Goal: Check status: Check status

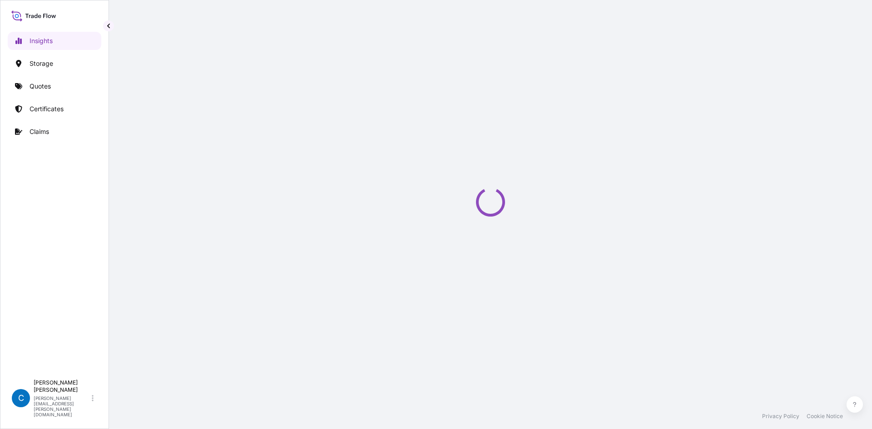
select select "2025"
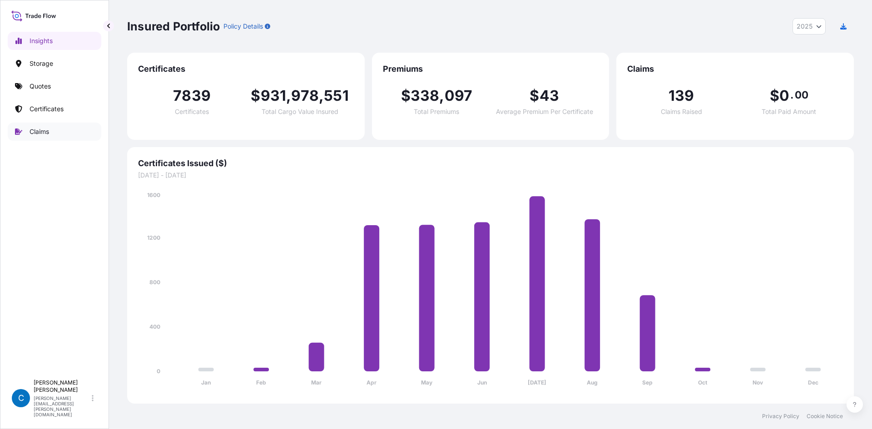
click at [63, 133] on link "Claims" at bounding box center [55, 132] width 94 height 18
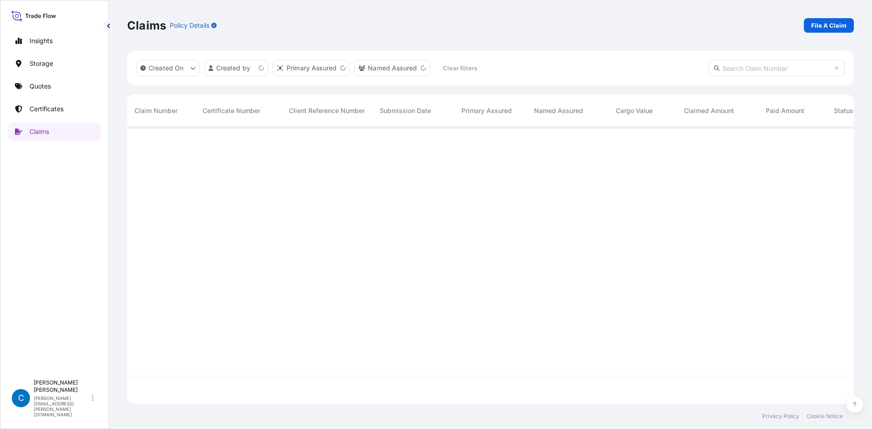
scroll to position [275, 720]
paste input "CL31602-120-1-6"
type input "CL31602-120-1-6"
click at [174, 139] on span "CL31602-120-1-6" at bounding box center [160, 142] width 53 height 9
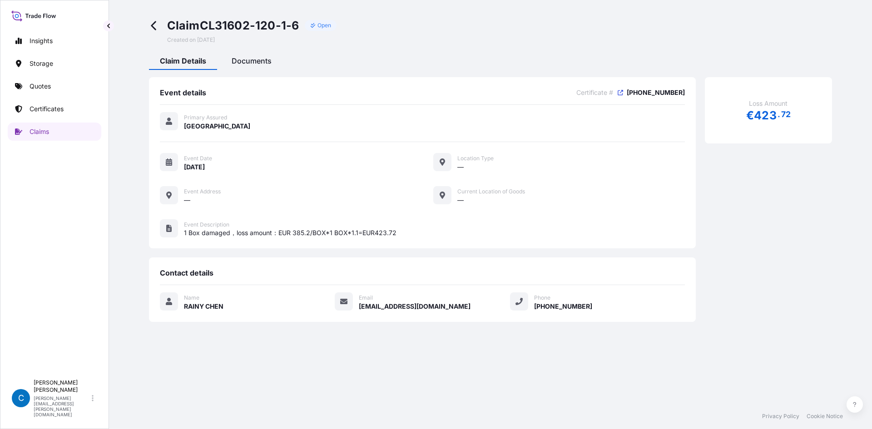
click at [259, 62] on span "Documents" at bounding box center [252, 60] width 40 height 9
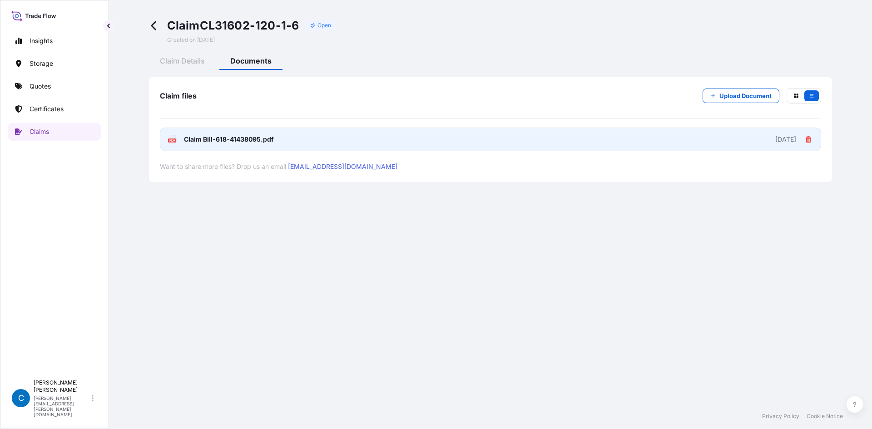
click at [381, 150] on link "PDF Claim Bill-618-41438095.pdf [DATE]" at bounding box center [491, 140] width 662 height 24
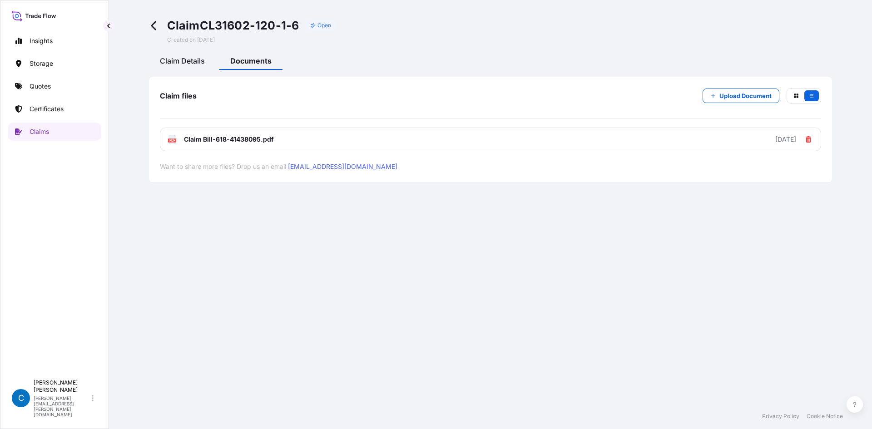
click at [199, 60] on span "Claim Details" at bounding box center [182, 60] width 45 height 9
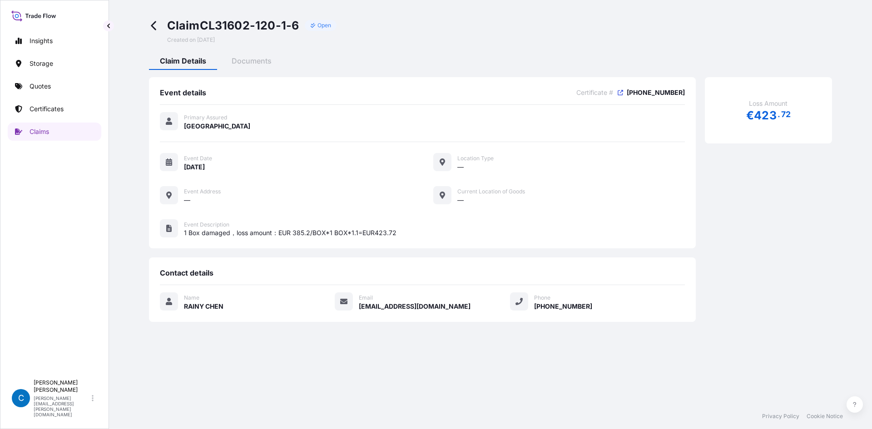
click at [677, 93] on span "[PHONE_NUMBER]" at bounding box center [656, 92] width 58 height 9
click at [623, 93] on icon at bounding box center [620, 92] width 5 height 5
drag, startPoint x: 647, startPoint y: 95, endPoint x: 691, endPoint y: 93, distance: 43.6
click at [691, 93] on div "Event details Certificate # 31602-120-1 Primary Assured China Event Date 08/06/…" at bounding box center [422, 162] width 547 height 171
copy span "[PHONE_NUMBER]"
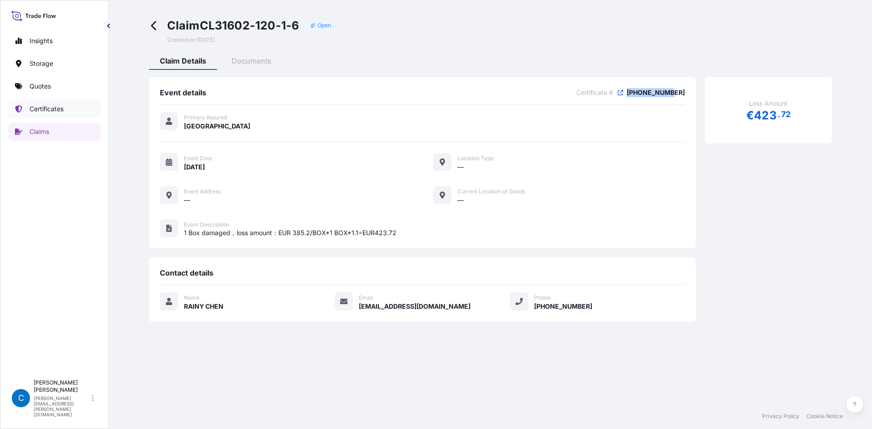
click at [73, 109] on link "Certificates" at bounding box center [55, 109] width 94 height 18
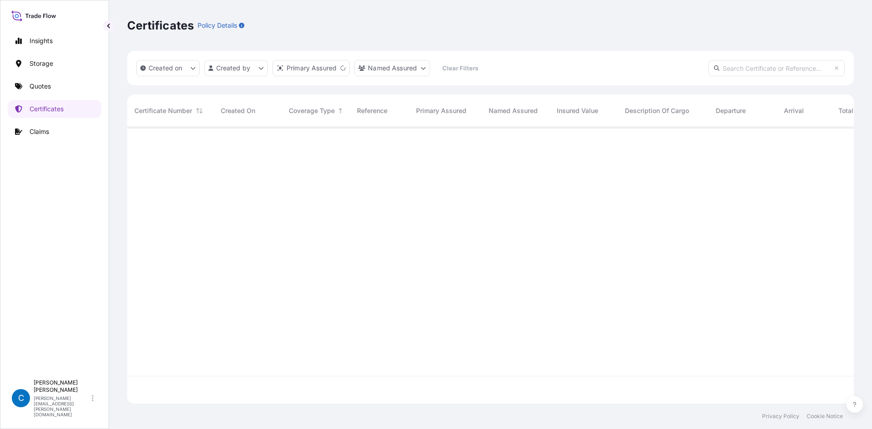
scroll to position [275, 720]
click at [746, 66] on input "text" at bounding box center [777, 68] width 136 height 16
paste input "[PHONE_NUMBER]"
type input "[PHONE_NUMBER]"
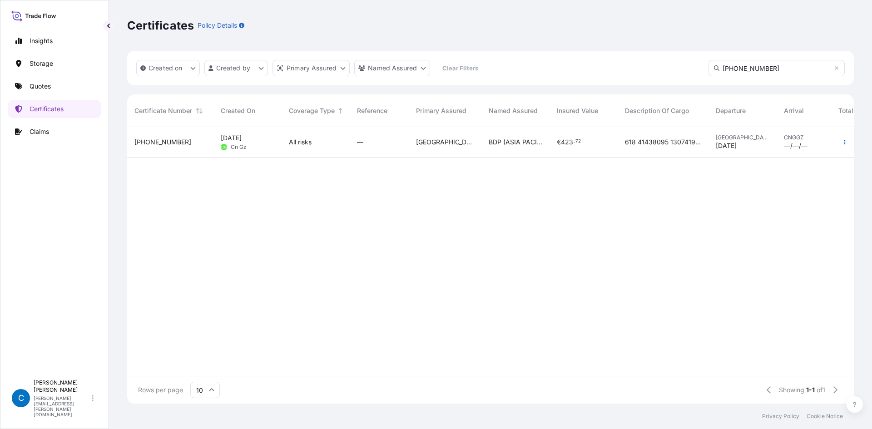
click at [155, 138] on span "[PHONE_NUMBER]" at bounding box center [162, 142] width 57 height 9
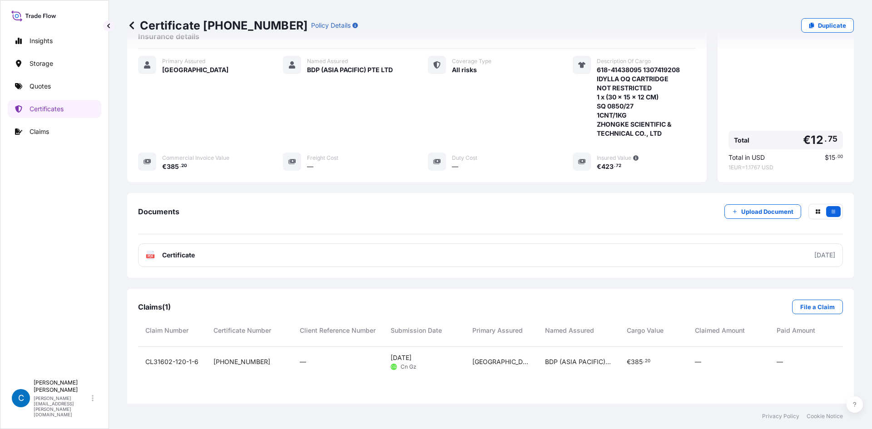
scroll to position [182, 0]
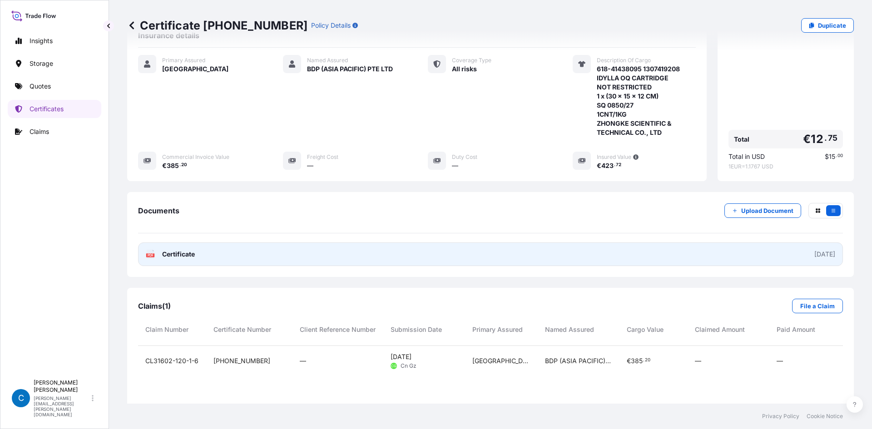
click at [371, 243] on link "PDF Certificate 2025-07-24" at bounding box center [490, 255] width 705 height 24
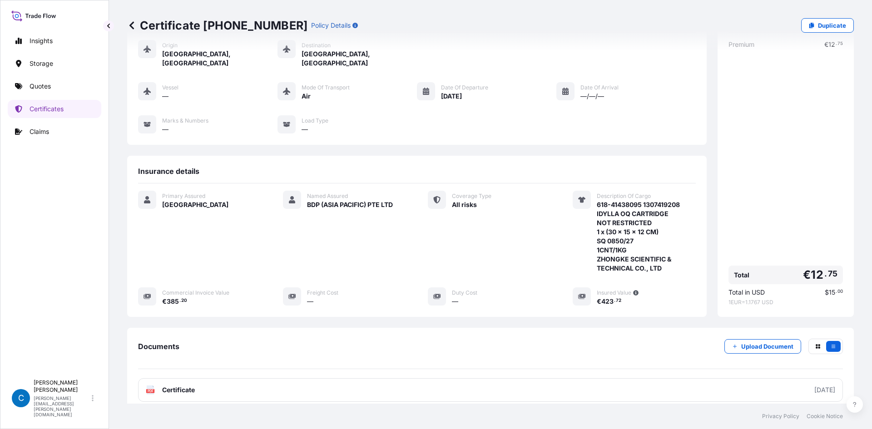
scroll to position [45, 0]
click at [71, 124] on link "Claims" at bounding box center [55, 132] width 94 height 18
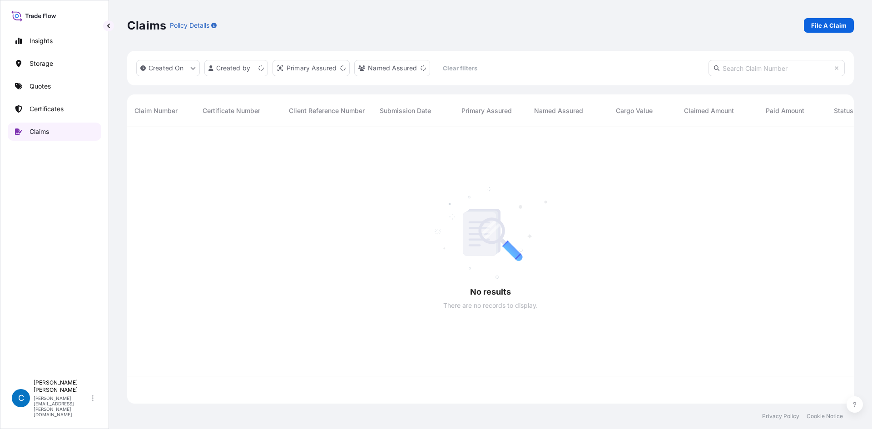
scroll to position [275, 720]
paste input "CL31583-1"
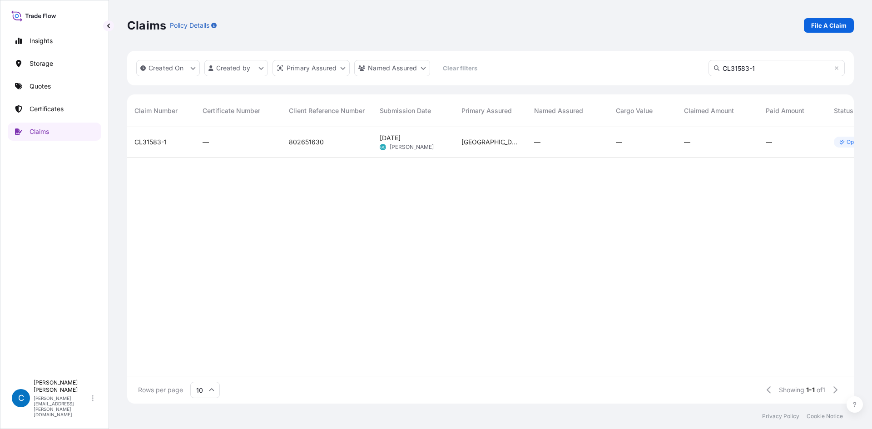
type input "CL31583-1"
click at [159, 144] on span "CL31583-1" at bounding box center [150, 142] width 32 height 9
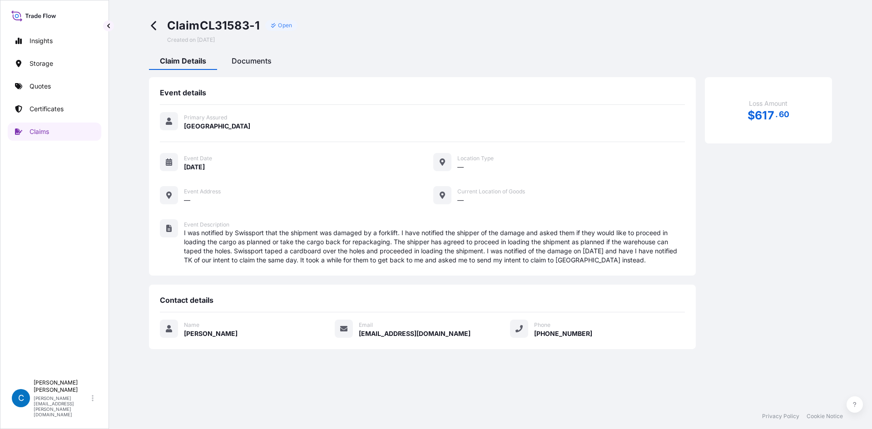
click at [273, 63] on div "Documents" at bounding box center [252, 62] width 62 height 15
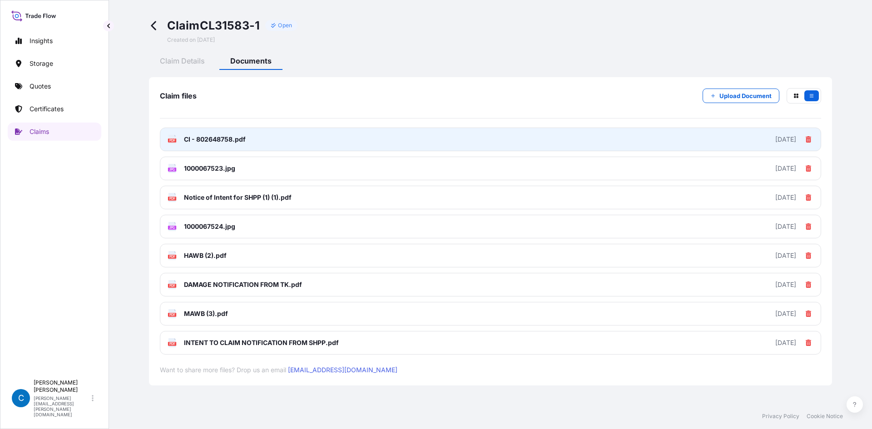
click at [251, 142] on link "PDF CI - 802648758.pdf 2025-06-05" at bounding box center [491, 140] width 662 height 24
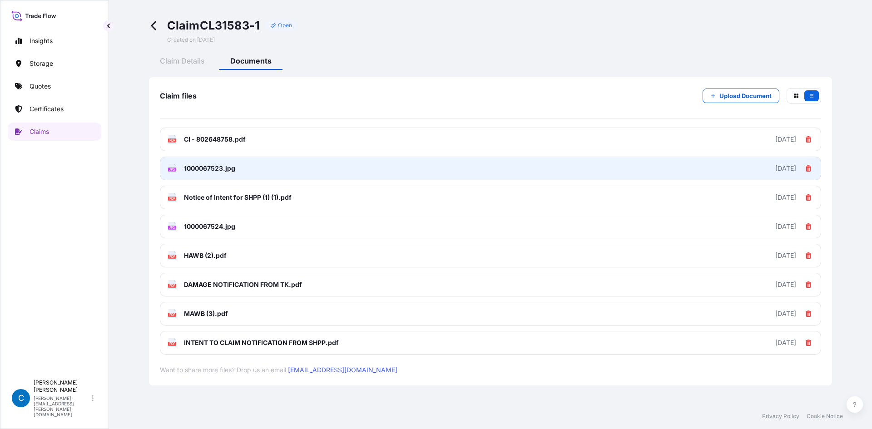
click at [277, 169] on link "JPG 1000067523.jpg 2025-06-05" at bounding box center [491, 169] width 662 height 24
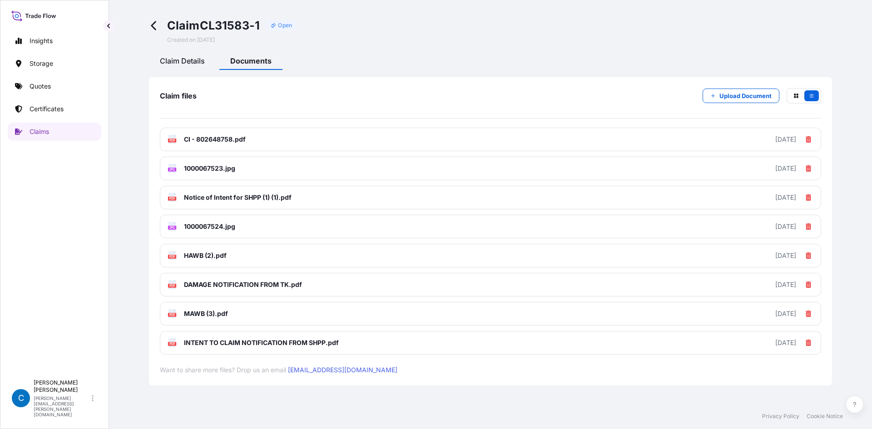
click at [191, 61] on span "Claim Details" at bounding box center [182, 60] width 45 height 9
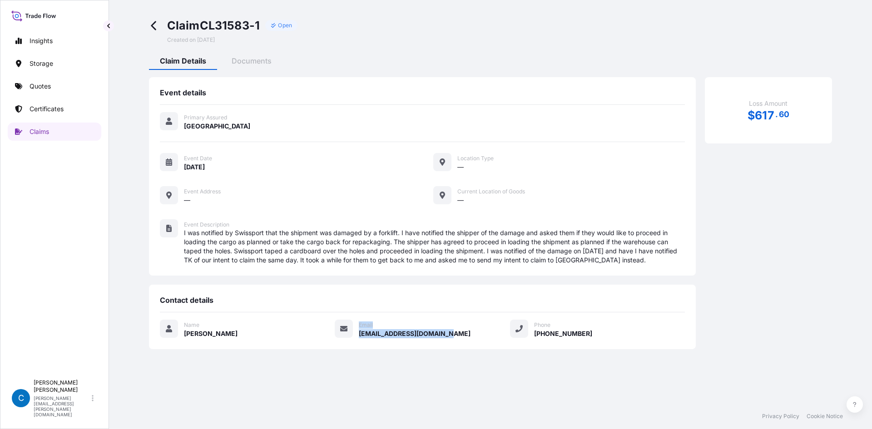
drag, startPoint x: 461, startPoint y: 336, endPoint x: 355, endPoint y: 335, distance: 105.9
click at [355, 335] on div "Name GERLIE CAMBAY Email gerlie.cambay@psabdp.com Phone +1 (437) 886 1641" at bounding box center [422, 329] width 525 height 19
click at [464, 340] on div "Name GERLIE CAMBAY Email gerlie.cambay@psabdp.com Phone +1 (437) 886 1641" at bounding box center [422, 334] width 525 height 43
drag, startPoint x: 466, startPoint y: 334, endPoint x: 360, endPoint y: 334, distance: 105.9
click at [360, 334] on div "Name GERLIE CAMBAY Email gerlie.cambay@psabdp.com Phone +1 (437) 886 1641" at bounding box center [422, 329] width 525 height 19
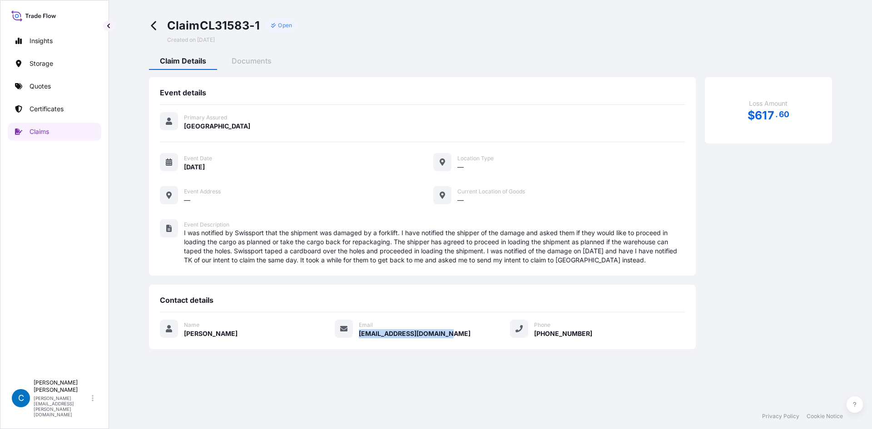
copy span "gerlie.cambay@psabdp.com"
click at [249, 56] on span "Documents" at bounding box center [252, 60] width 40 height 9
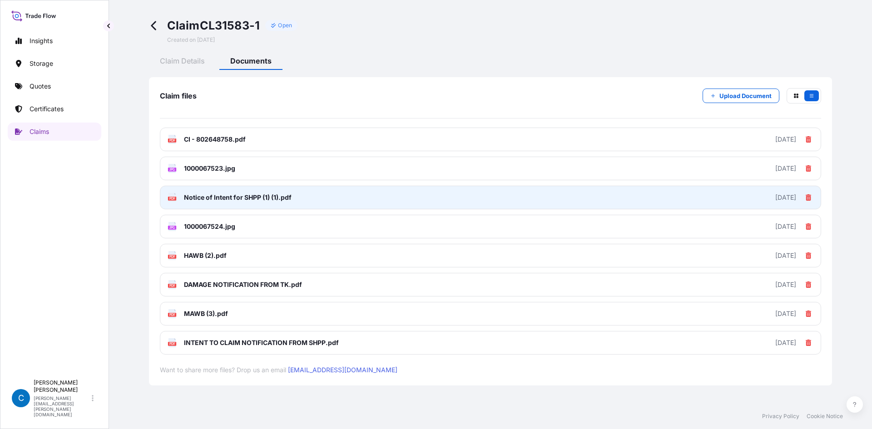
click at [343, 191] on link "PDF Notice of Intent for SHPP (1) (1).pdf 2025-06-05" at bounding box center [491, 198] width 662 height 24
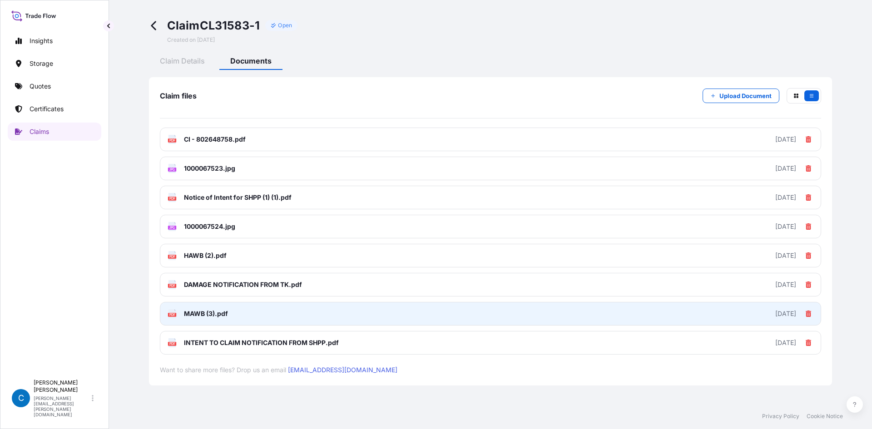
click at [300, 314] on link "PDF MAWB (3).pdf 2025-06-05" at bounding box center [491, 314] width 662 height 24
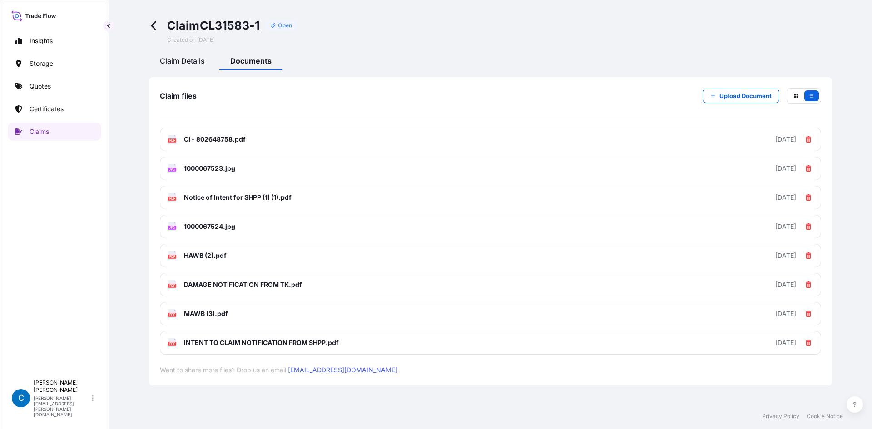
click at [192, 60] on span "Claim Details" at bounding box center [182, 60] width 45 height 9
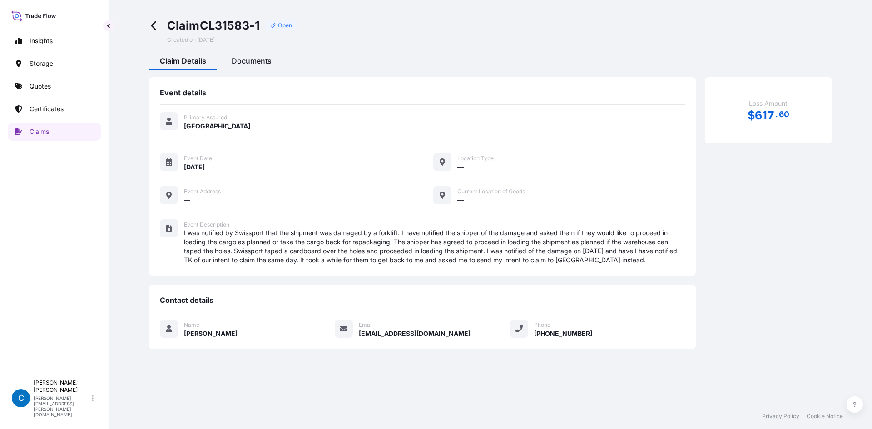
click at [243, 63] on span "Documents" at bounding box center [252, 60] width 40 height 9
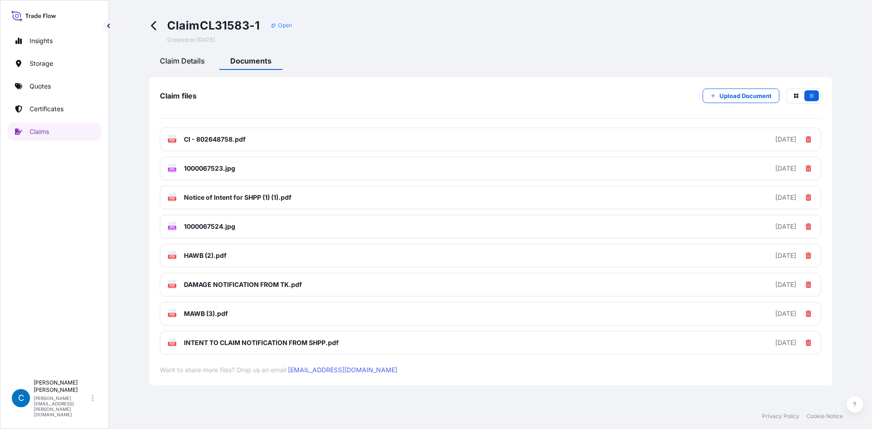
click at [202, 67] on div "Claim Details" at bounding box center [182, 62] width 67 height 15
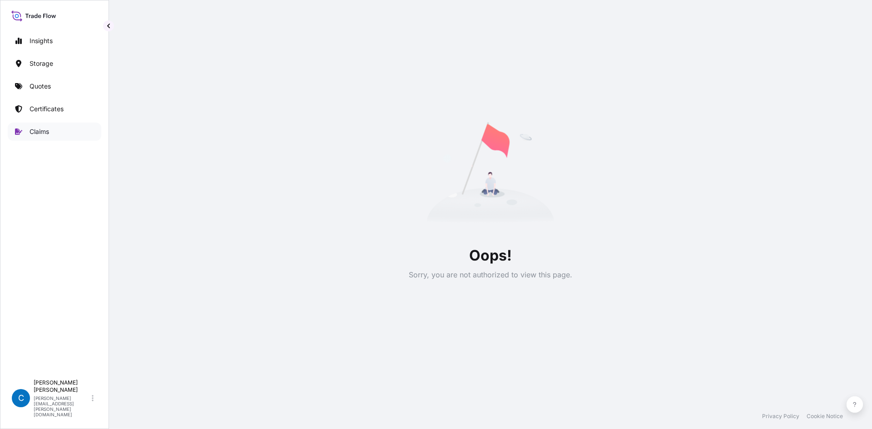
click at [28, 131] on link "Claims" at bounding box center [55, 132] width 94 height 18
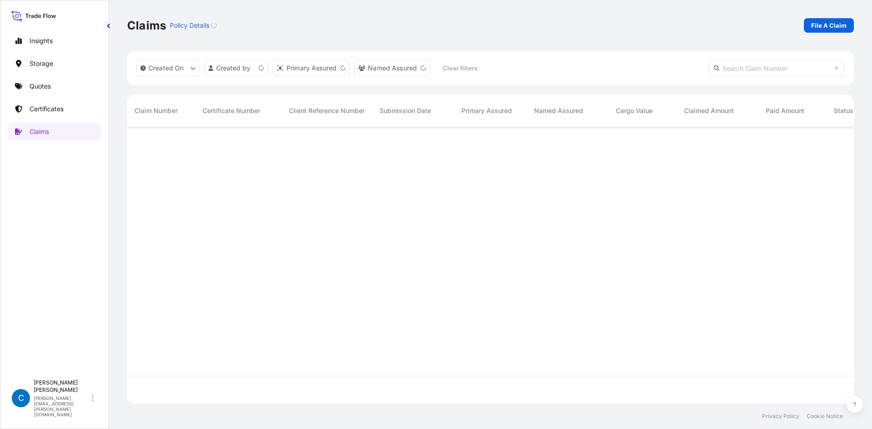
scroll to position [275, 720]
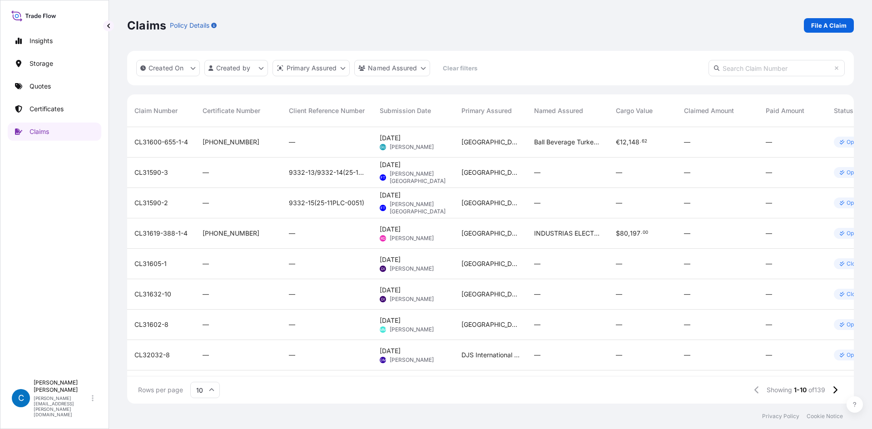
paste input "CL31602-120-1-6"
type input "CL31602-120-1-6"
click at [586, 38] on div "Claims Policy Details File A Claim" at bounding box center [490, 25] width 727 height 51
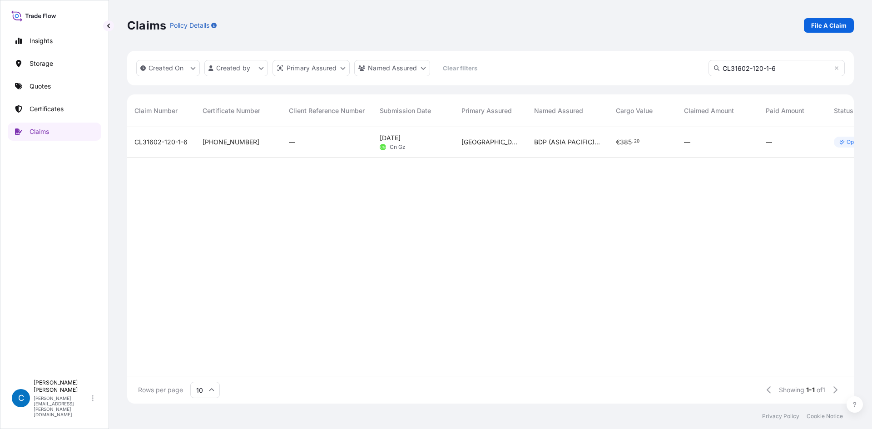
click at [179, 140] on span "CL31602-120-1-6" at bounding box center [160, 142] width 53 height 9
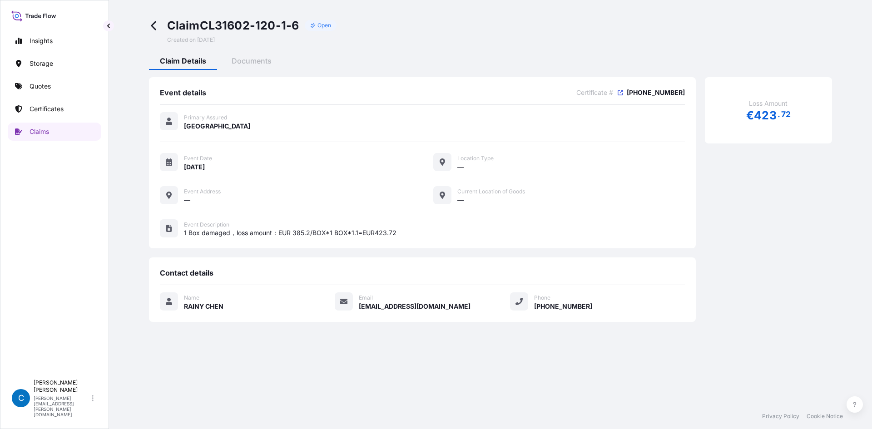
click at [234, 49] on div "Claim CL31602-120-1-6 Open Created on [DATE] Claim Details Documents Event deta…" at bounding box center [490, 170] width 727 height 340
click at [240, 57] on span "Documents" at bounding box center [252, 60] width 40 height 9
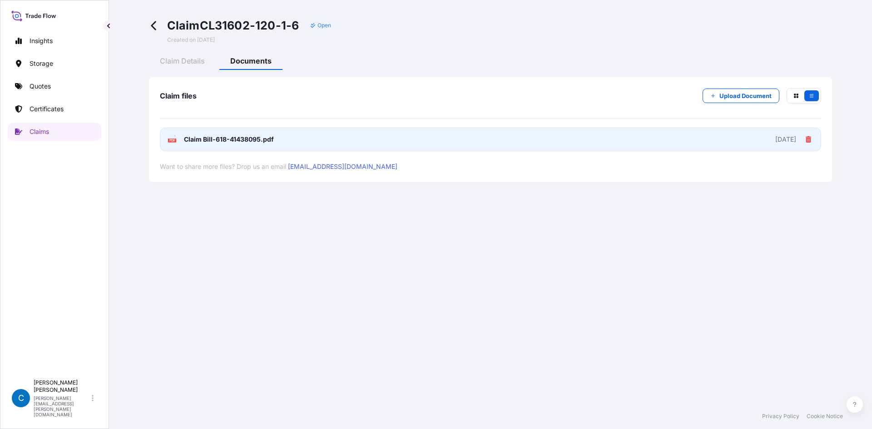
click at [304, 141] on link "PDF Claim Bill-618-41438095.pdf [DATE]" at bounding box center [491, 140] width 662 height 24
